Goal: Transaction & Acquisition: Purchase product/service

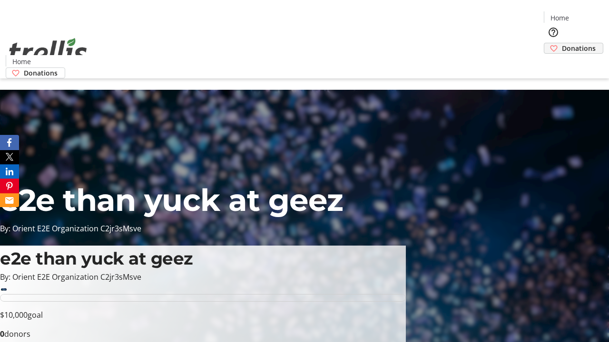
click at [562, 43] on span "Donations" at bounding box center [579, 48] width 34 height 10
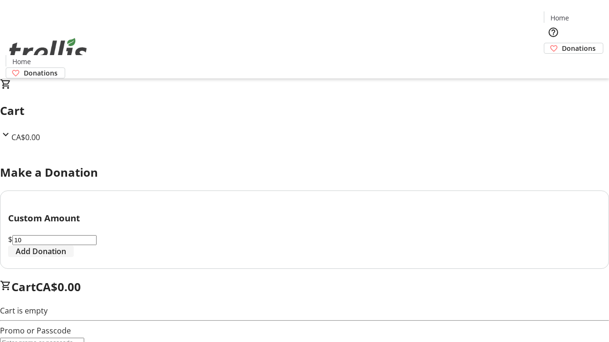
click at [66, 257] on span "Add Donation" at bounding box center [41, 251] width 50 height 11
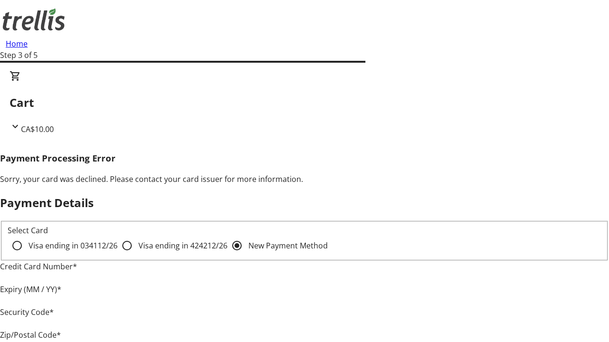
click at [117, 254] on input "Visa ending in 4242 12/26" at bounding box center [126, 245] width 19 height 19
radio input "true"
